Goal: Task Accomplishment & Management: Manage account settings

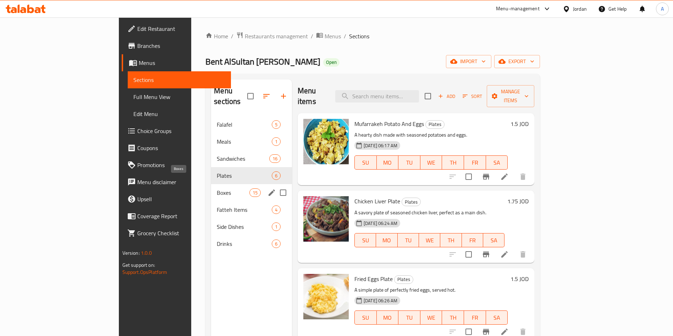
scroll to position [147, 0]
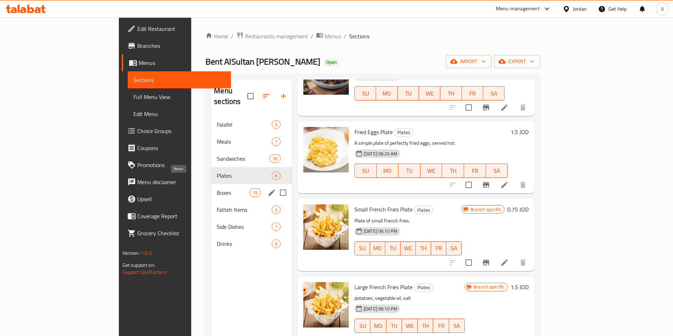
click at [217, 188] on span "Boxes" at bounding box center [233, 192] width 32 height 9
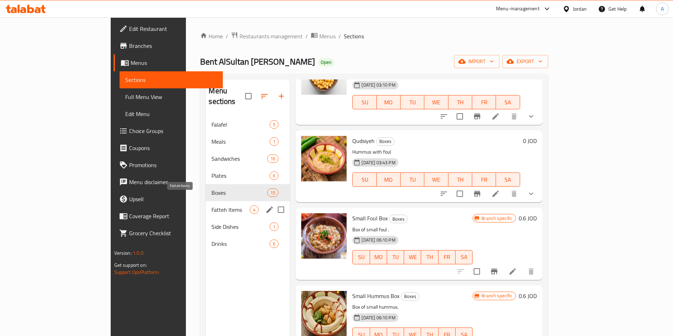
click at [212, 206] on span "Fatteh Items" at bounding box center [231, 210] width 38 height 9
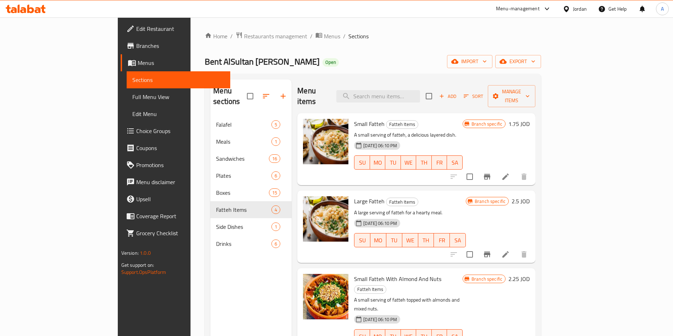
click at [38, 11] on icon at bounding box center [26, 9] width 40 height 9
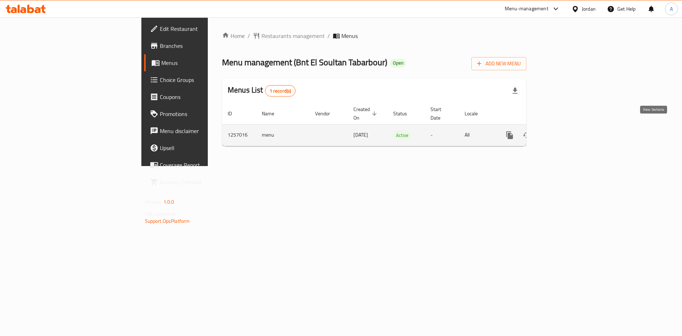
click at [565, 131] on icon "enhanced table" at bounding box center [560, 135] width 9 height 9
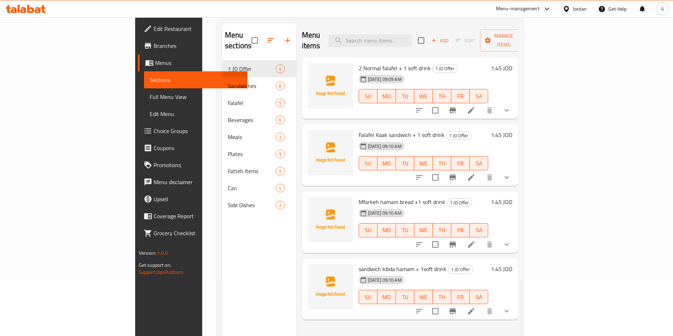
scroll to position [99, 0]
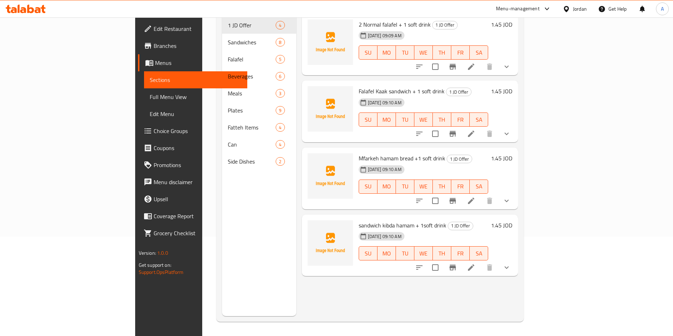
click at [37, 13] on div at bounding box center [25, 9] width 51 height 14
click at [40, 8] on icon at bounding box center [26, 9] width 40 height 9
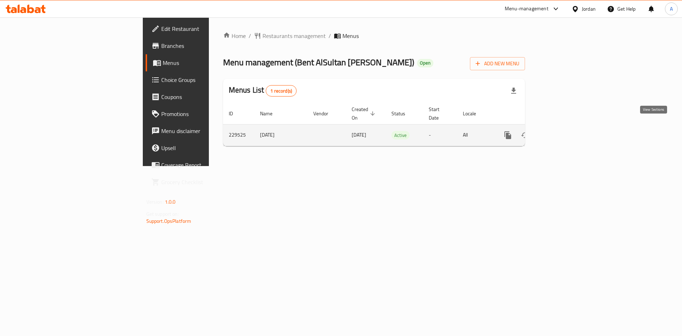
click at [562, 132] on icon "enhanced table" at bounding box center [559, 135] width 6 height 6
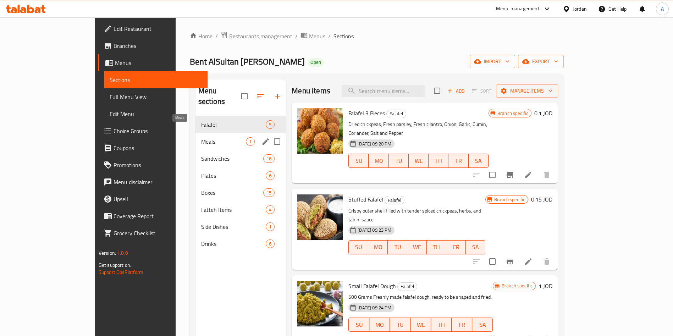
click at [201, 137] on span "Meals" at bounding box center [223, 141] width 45 height 9
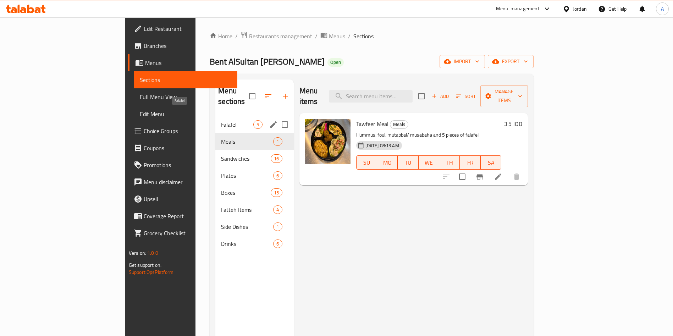
click at [221, 120] on span "Falafel" at bounding box center [237, 124] width 32 height 9
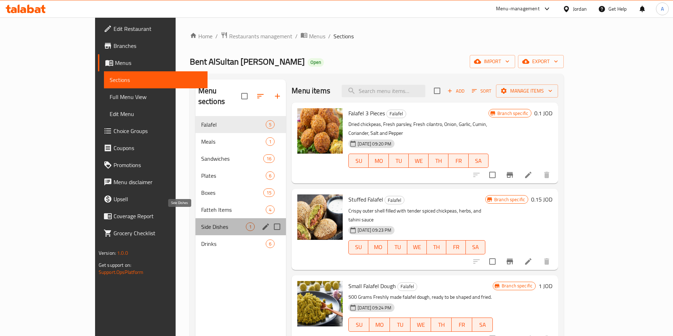
click at [201, 223] on span "Side Dishes" at bounding box center [223, 227] width 45 height 9
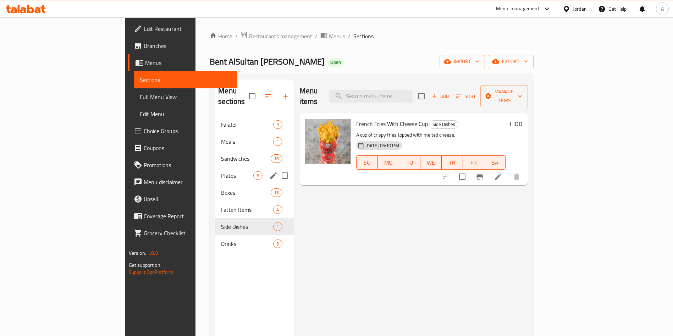
click at [215, 156] on div "Sandwiches 16" at bounding box center [254, 158] width 78 height 17
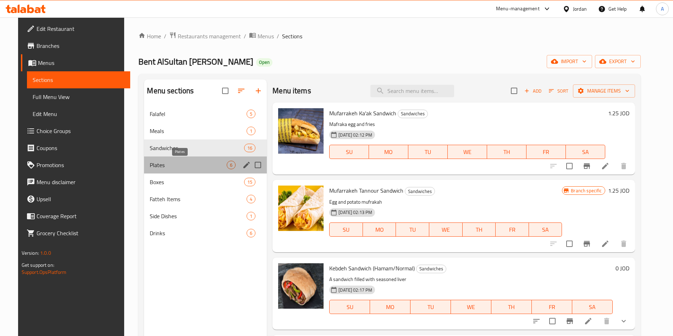
click at [162, 165] on span "Plates" at bounding box center [188, 165] width 77 height 9
